Goal: Find specific page/section: Find specific page/section

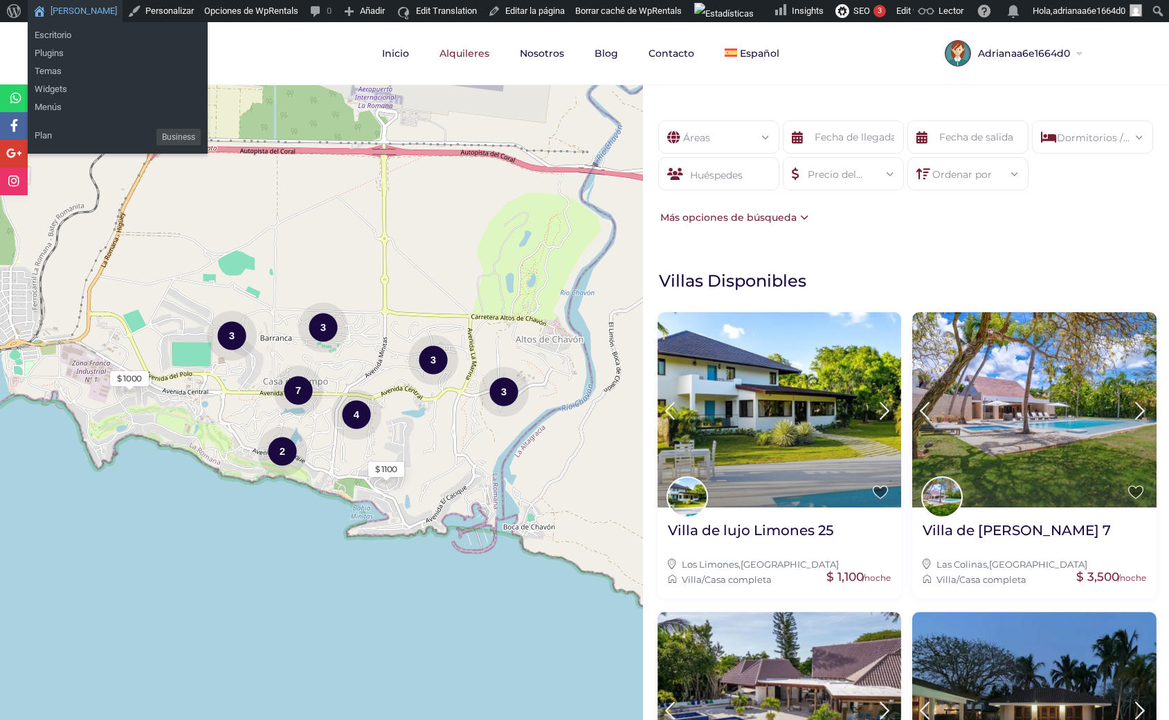
click at [84, 10] on link "[PERSON_NAME]" at bounding box center [75, 11] width 95 height 22
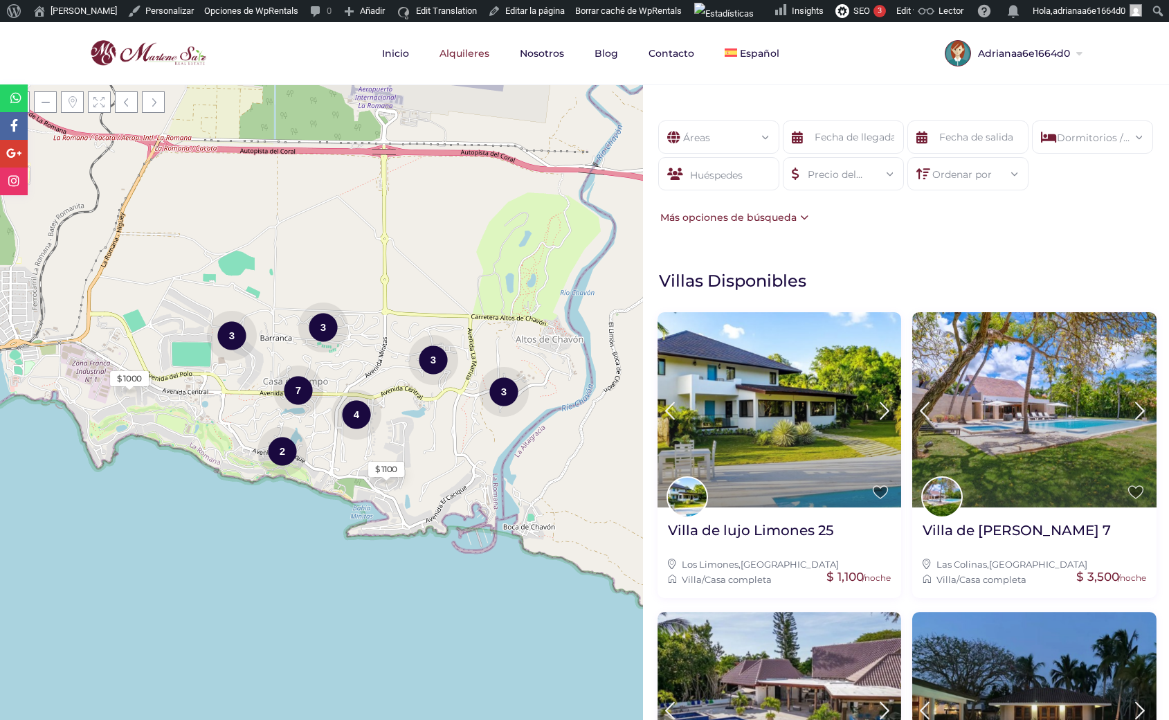
click at [761, 219] on div "Más opciones de búsqueda" at bounding box center [733, 217] width 152 height 15
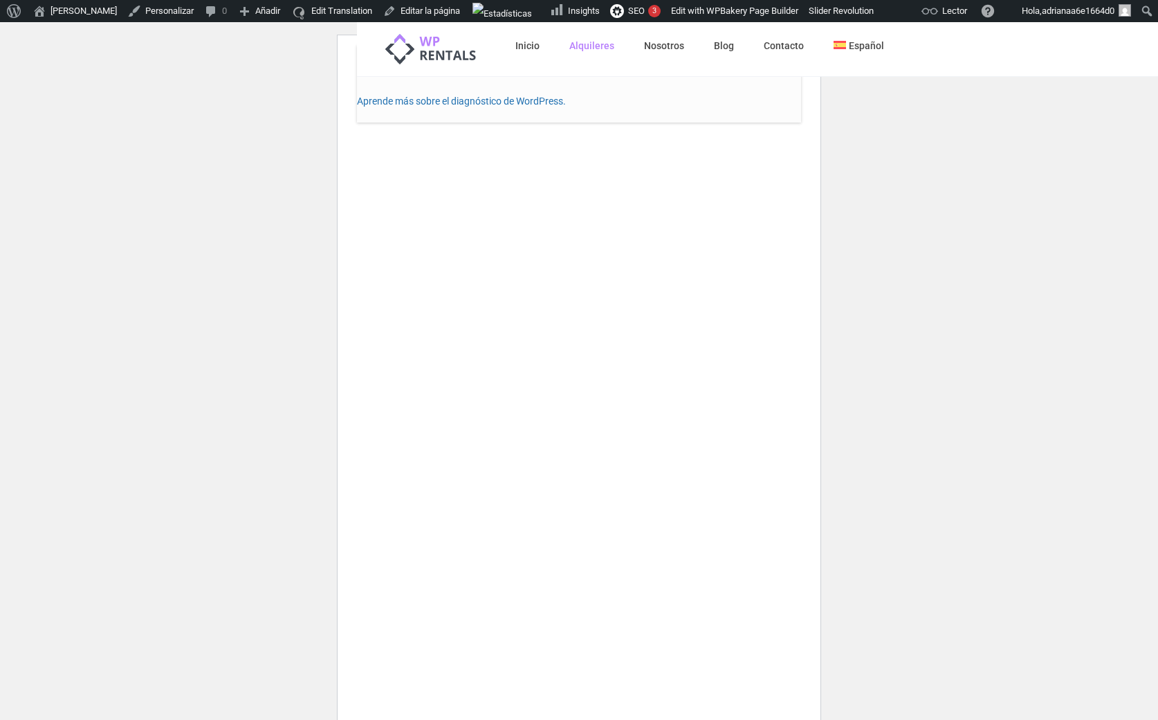
scroll to position [45, 0]
click at [563, 318] on div "Inicio Alquileres Nosotros Blog Contacto Español English WordPress › Error Ha h…" at bounding box center [579, 361] width 444 height 720
click at [466, 332] on div "Inicio Alquileres Nosotros Blog Contacto Español English WordPress › Error Ha h…" at bounding box center [579, 361] width 444 height 720
click at [666, 257] on div "Inicio Alquileres Nosotros Blog Contacto Español English WordPress › Error Ha h…" at bounding box center [579, 362] width 444 height 720
click at [396, 444] on div "Inicio Alquileres Nosotros Blog Contacto Español English WordPress › Error Ha h…" at bounding box center [579, 363] width 444 height 720
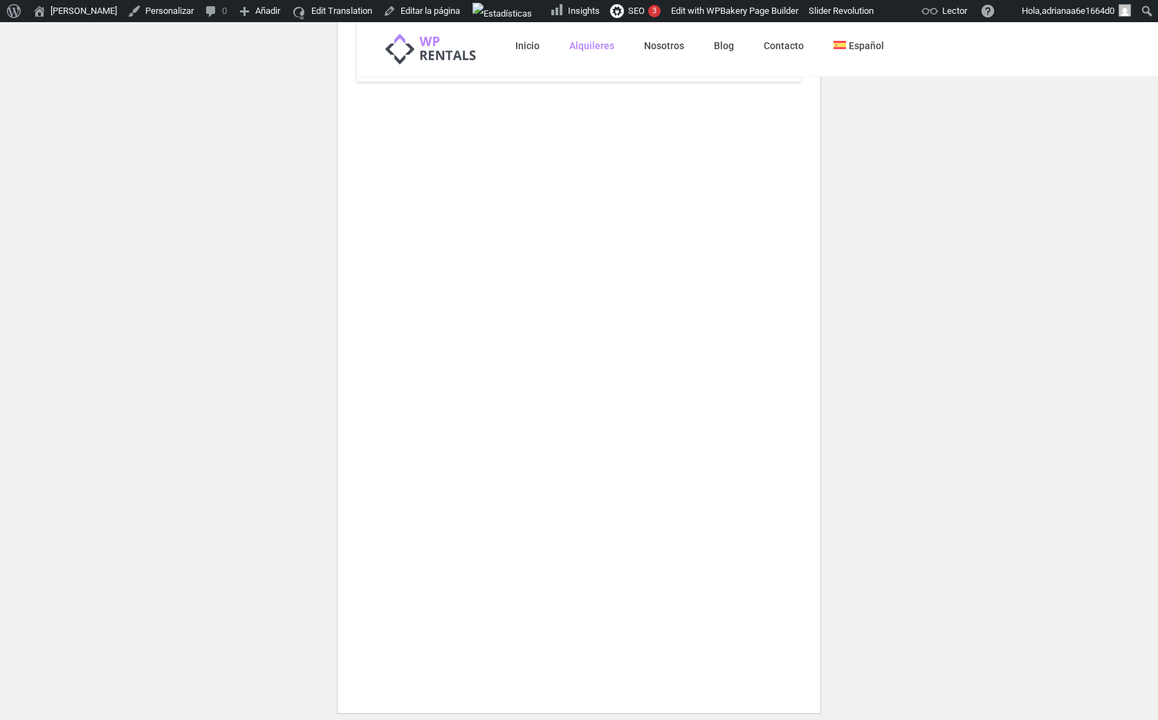
click at [656, 484] on div "Inicio Alquileres Nosotros Blog Contacto Español English WordPress › Error Ha h…" at bounding box center [579, 364] width 444 height 720
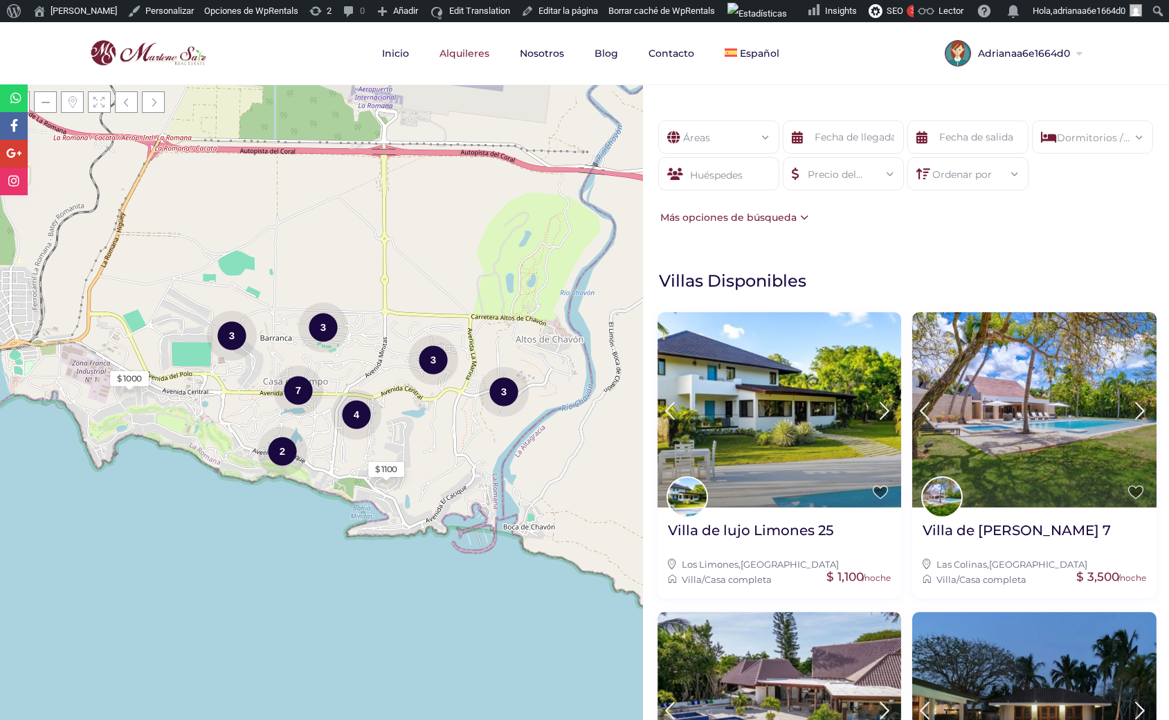
click at [788, 213] on div "Más opciones de búsqueda" at bounding box center [733, 217] width 152 height 15
click at [734, 219] on div "Más opciones de búsqueda" at bounding box center [733, 217] width 152 height 15
click at [704, 217] on div "Más opciones de búsqueda" at bounding box center [733, 217] width 152 height 15
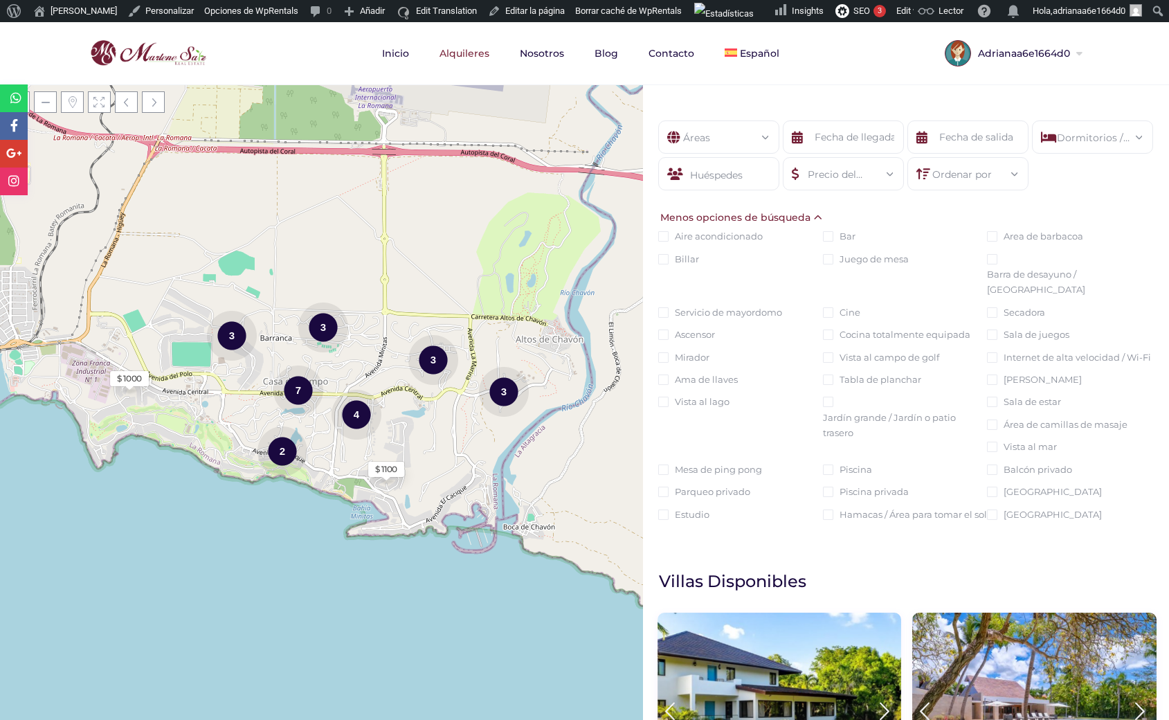
click at [826, 515] on input "Hamacas / Área para tomar el sol" at bounding box center [828, 514] width 10 height 10
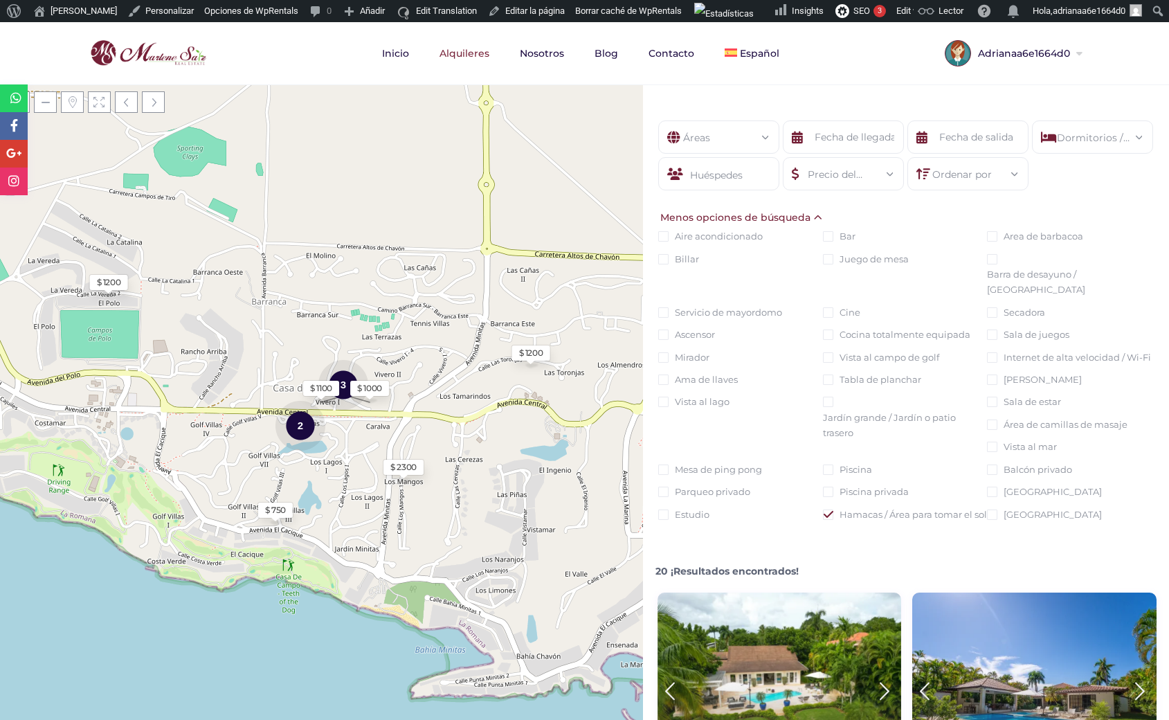
click at [828, 513] on input "Hamacas / Área para tomar el sol" at bounding box center [828, 514] width 10 height 10
checkbox input "false"
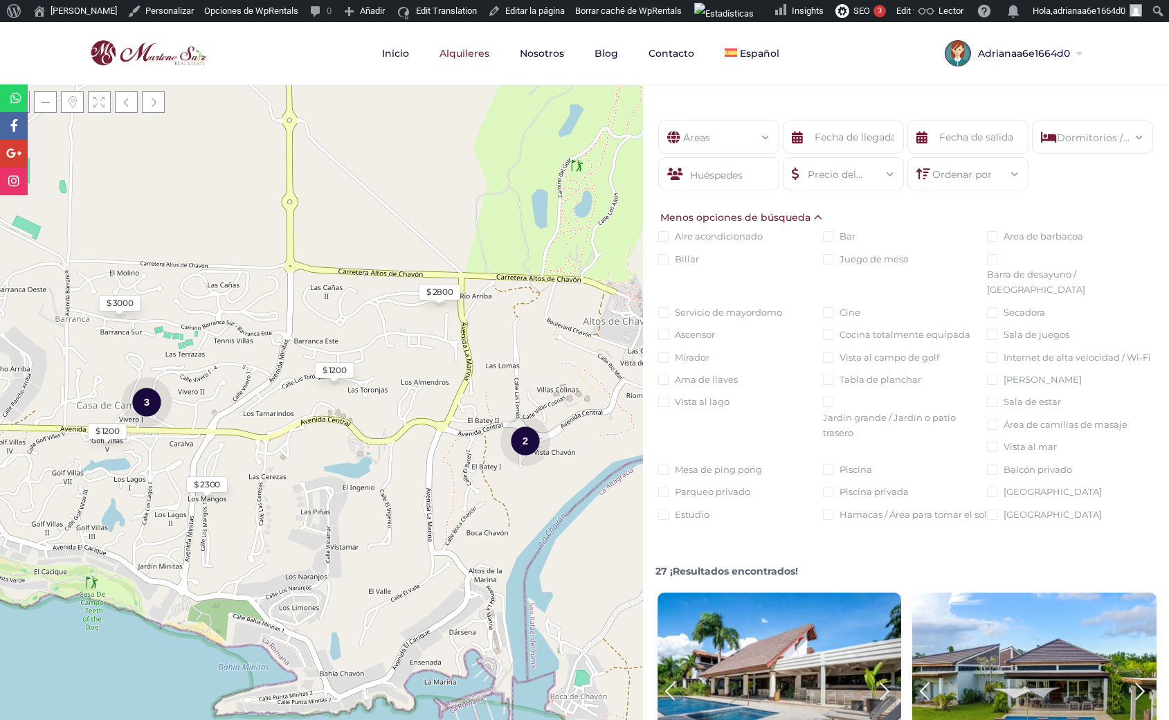
click at [664, 469] on input "Mesa de ping pong" at bounding box center [663, 469] width 10 height 10
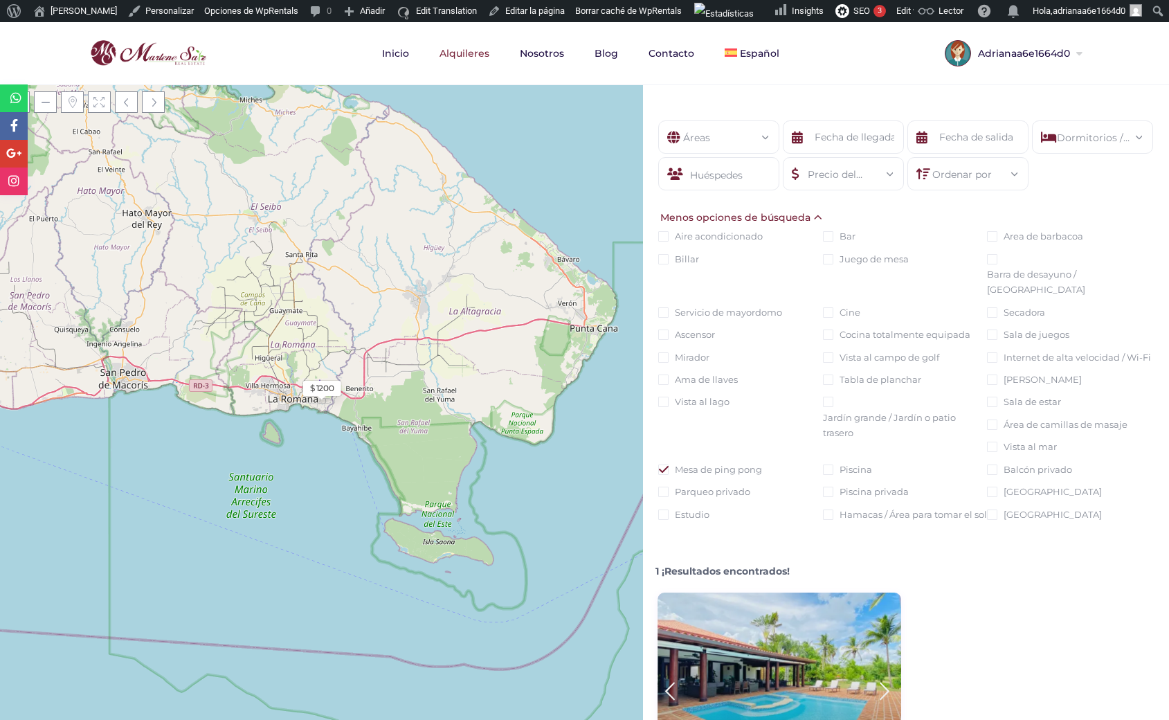
scroll to position [170, 0]
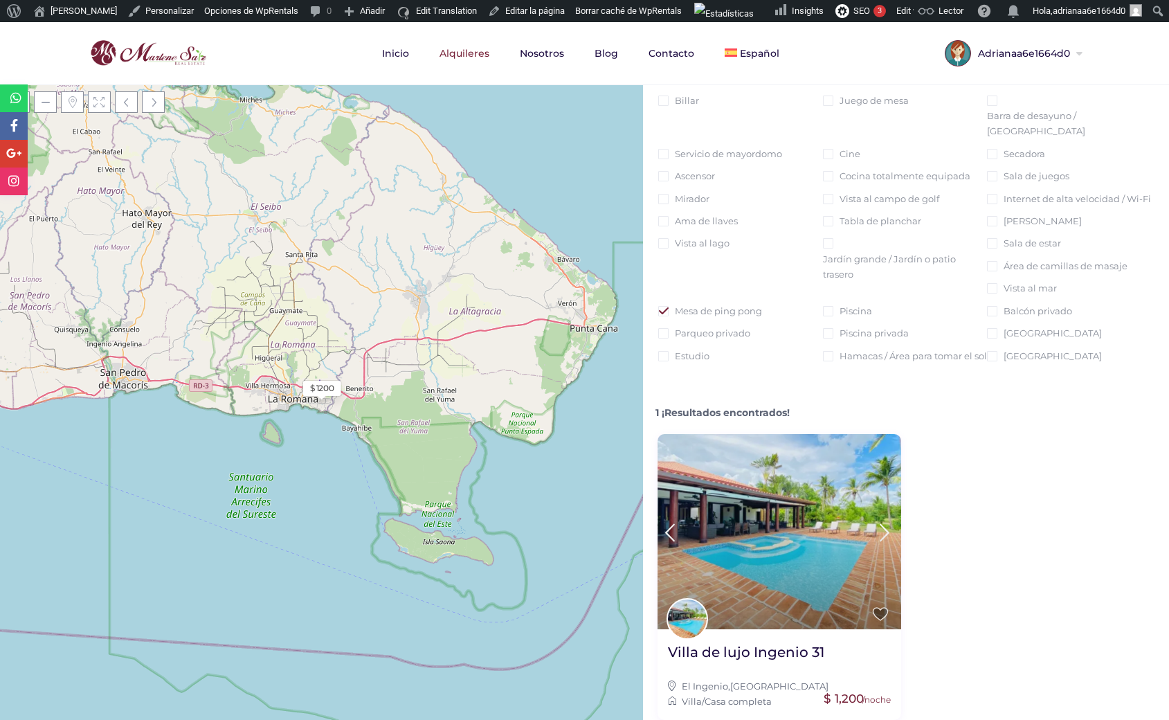
click at [662, 306] on input "Mesa de ping pong" at bounding box center [663, 311] width 10 height 10
checkbox input "false"
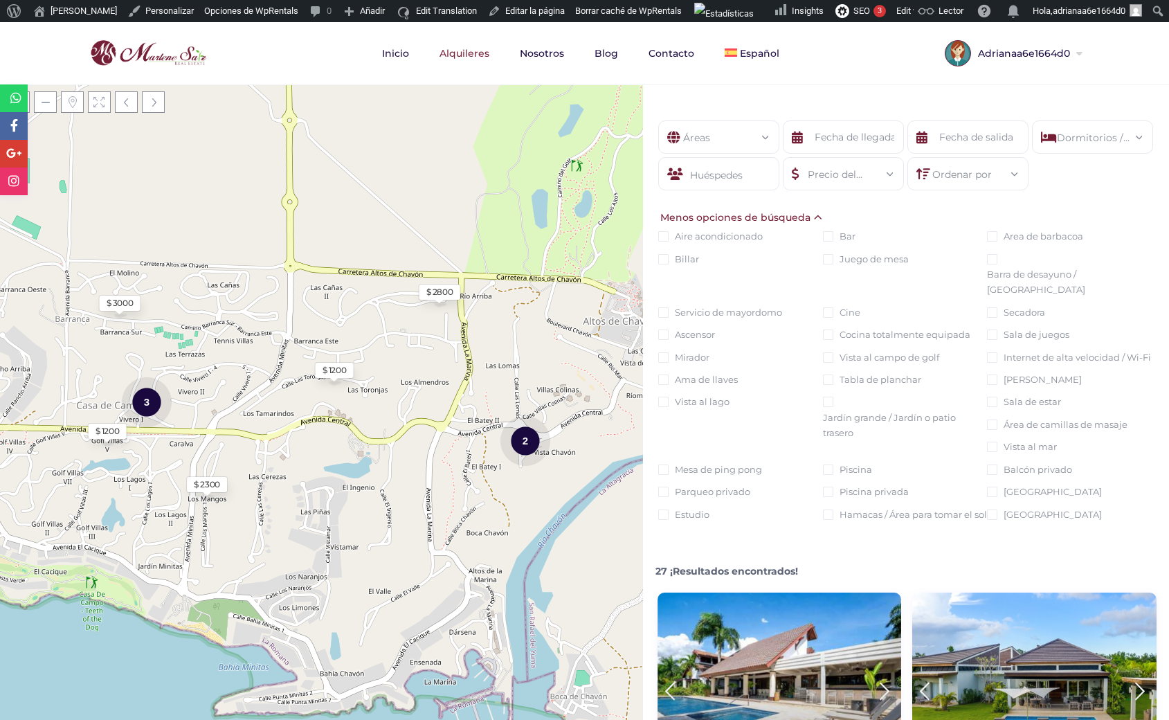
click at [719, 212] on div "Menos opciones de búsqueda" at bounding box center [741, 217] width 169 height 15
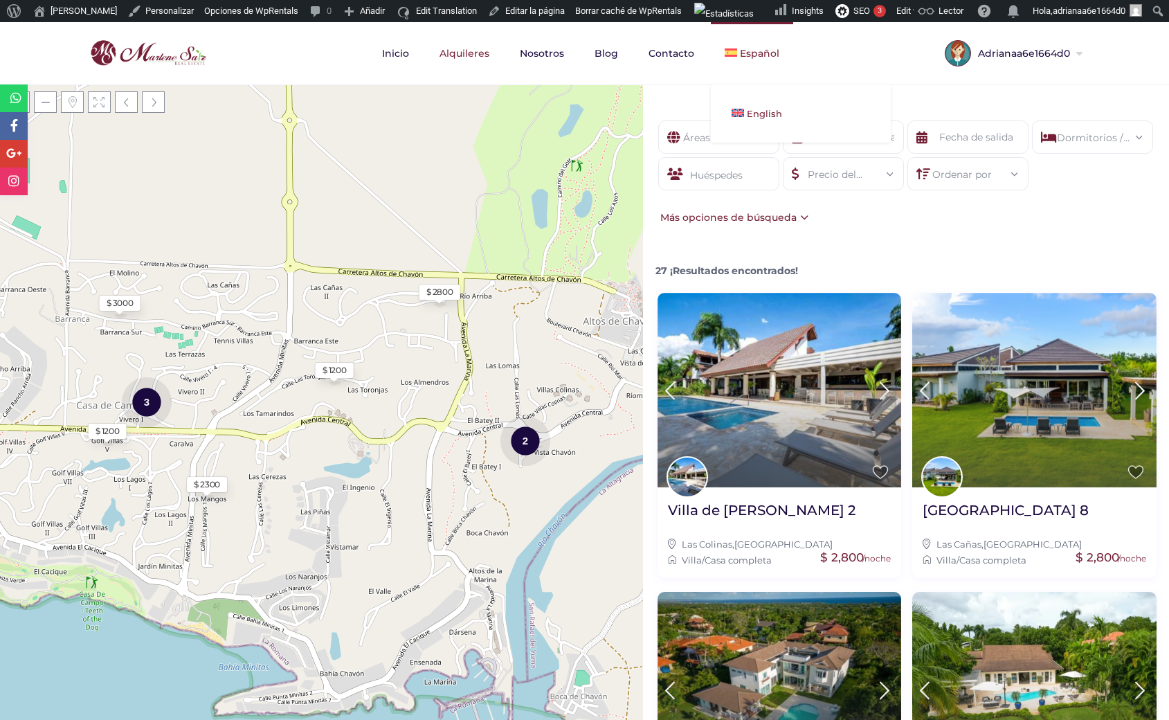
click at [751, 108] on span "English" at bounding box center [764, 113] width 35 height 11
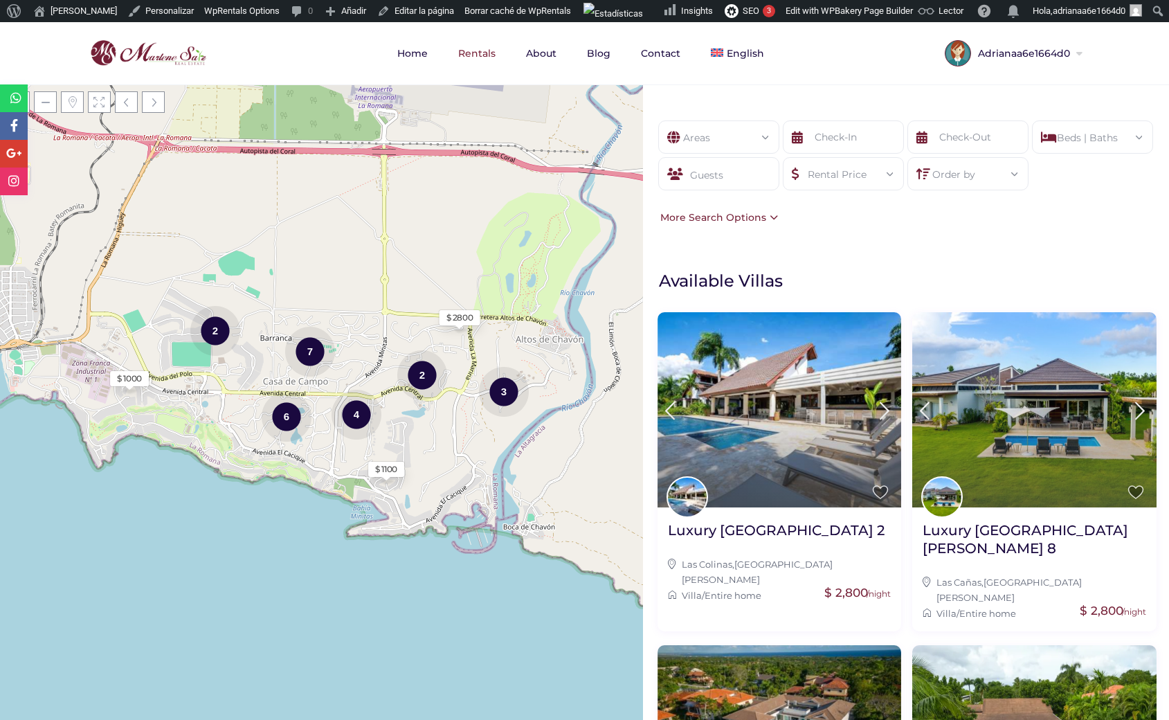
click at [763, 216] on div "More Search Options" at bounding box center [717, 217] width 121 height 15
